Goal: Find specific page/section: Find specific page/section

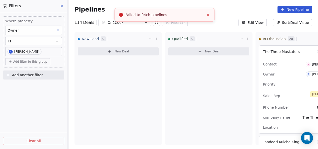
scroll to position [2117, 0]
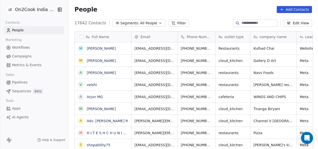
scroll to position [127, 247]
click at [172, 25] on button "Filter" at bounding box center [178, 23] width 21 height 7
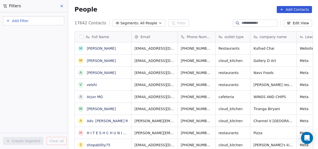
click at [36, 20] on button "Add Filter" at bounding box center [33, 20] width 61 height 9
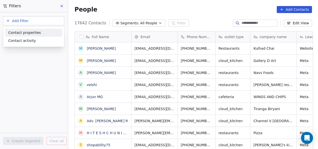
click at [37, 34] on span "Contact properties" at bounding box center [24, 32] width 33 height 5
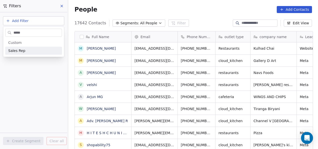
type input "*****"
click at [35, 48] on div "Sales Rep" at bounding box center [33, 51] width 57 height 8
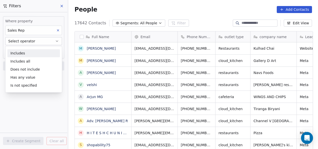
click at [35, 53] on div "Includes" at bounding box center [34, 53] width 53 height 8
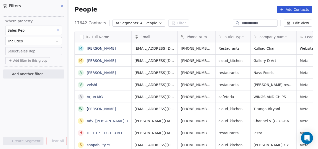
click at [36, 51] on body "On2Cook India Pvt. Ltd. Contacts People Marketing Workflows Campaigns Metrics &…" at bounding box center [159, 74] width 318 height 149
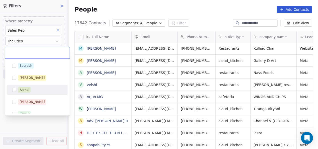
click at [24, 90] on div "Anmol" at bounding box center [25, 89] width 10 height 5
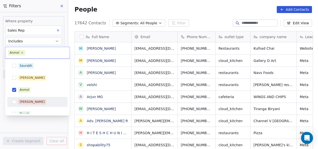
click at [39, 126] on html "On2Cook India Pvt. Ltd. Contacts People Marketing Workflows Campaigns Metrics &…" at bounding box center [159, 74] width 318 height 149
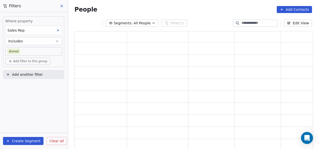
scroll to position [115, 235]
click at [32, 62] on span "Add filter to this group" at bounding box center [30, 61] width 34 height 4
click at [29, 72] on span "Contact properties" at bounding box center [27, 71] width 33 height 5
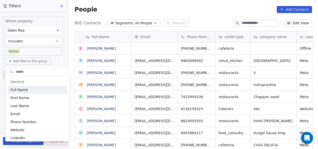
scroll to position [127, 247]
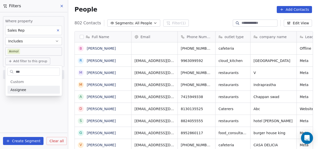
type input "***"
click at [21, 88] on span "Assignee" at bounding box center [19, 89] width 16 height 5
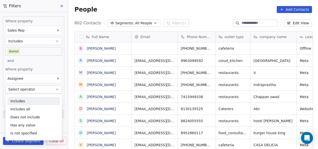
click at [22, 88] on span "Select operator" at bounding box center [21, 89] width 27 height 5
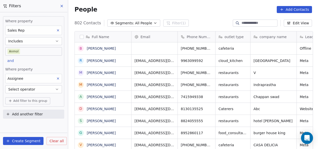
click at [22, 88] on span "Select operator" at bounding box center [21, 89] width 27 height 5
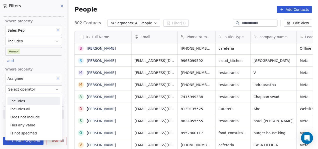
click at [21, 98] on div "Includes" at bounding box center [34, 101] width 53 height 8
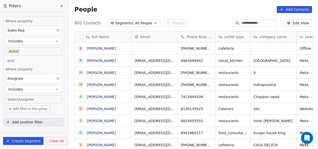
click at [21, 97] on body "On2Cook India Pvt. Ltd. Contacts People Marketing Workflows Campaigns Metrics &…" at bounding box center [159, 74] width 318 height 149
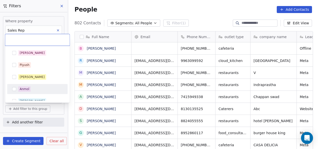
click at [25, 88] on div "Anmol" at bounding box center [25, 89] width 10 height 5
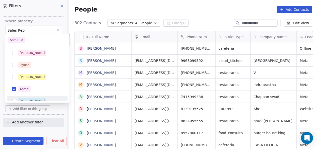
click at [62, 114] on html "On2Cook India Pvt. Ltd. Contacts People Marketing Workflows Campaigns Metrics &…" at bounding box center [159, 74] width 318 height 149
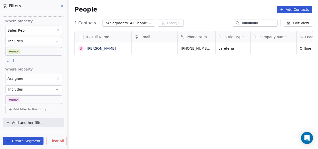
click at [60, 30] on icon at bounding box center [58, 31] width 4 height 4
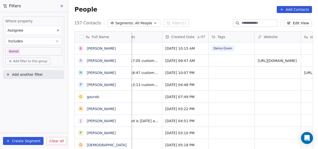
scroll to position [0, 537]
